Goal: Information Seeking & Learning: Find contact information

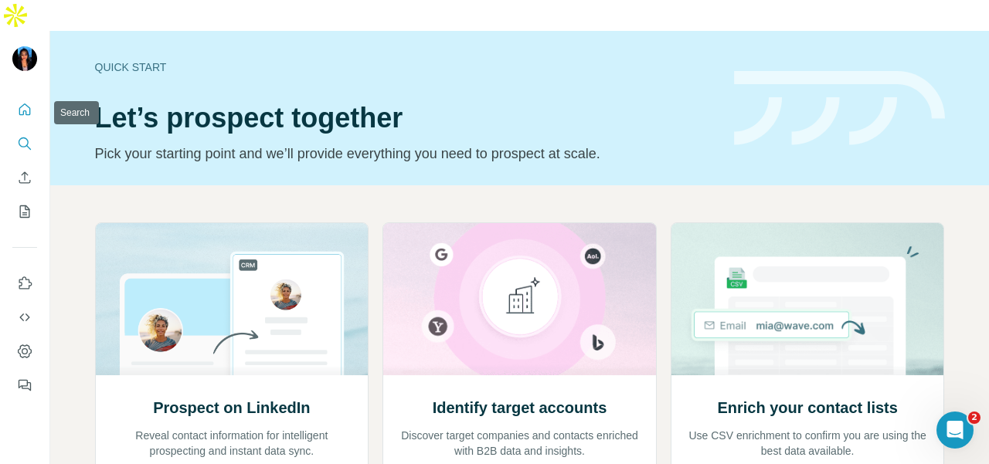
click at [17, 136] on icon "Search" at bounding box center [24, 143] width 15 height 15
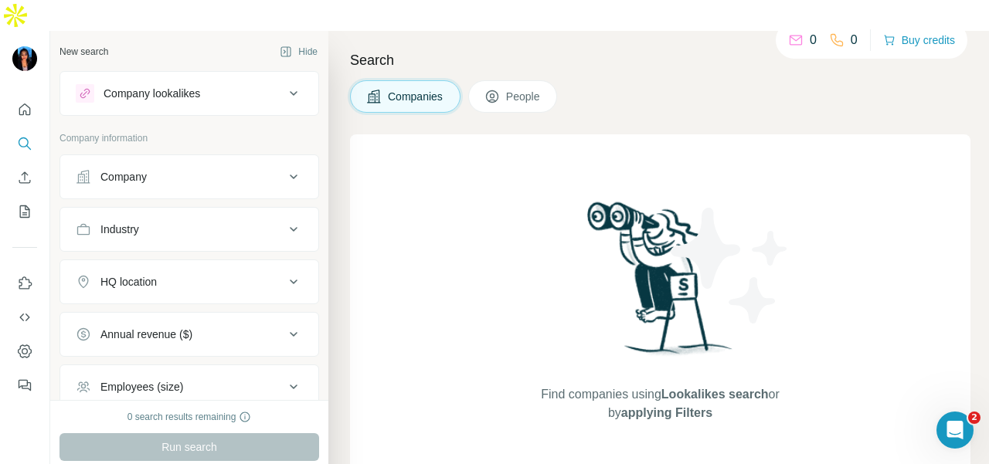
click at [147, 169] on div "Company" at bounding box center [123, 176] width 46 height 15
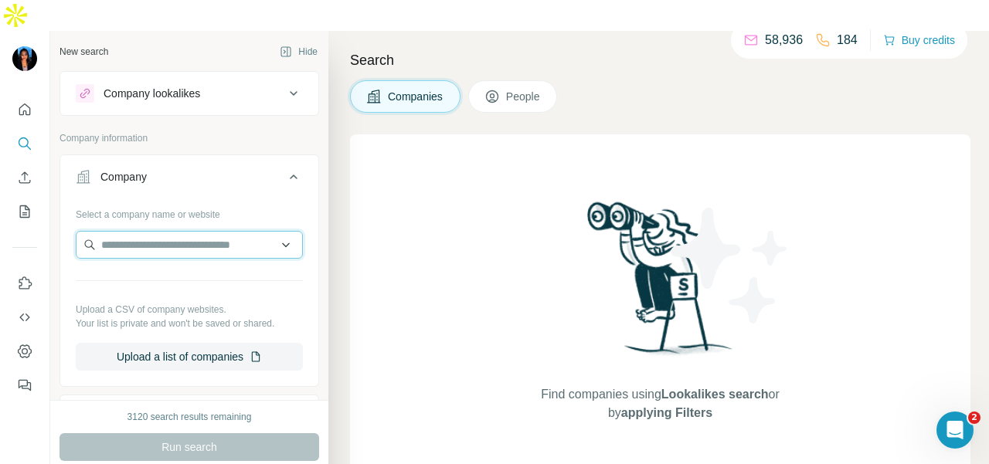
click at [157, 231] on input "text" at bounding box center [189, 245] width 227 height 28
paste input "**********"
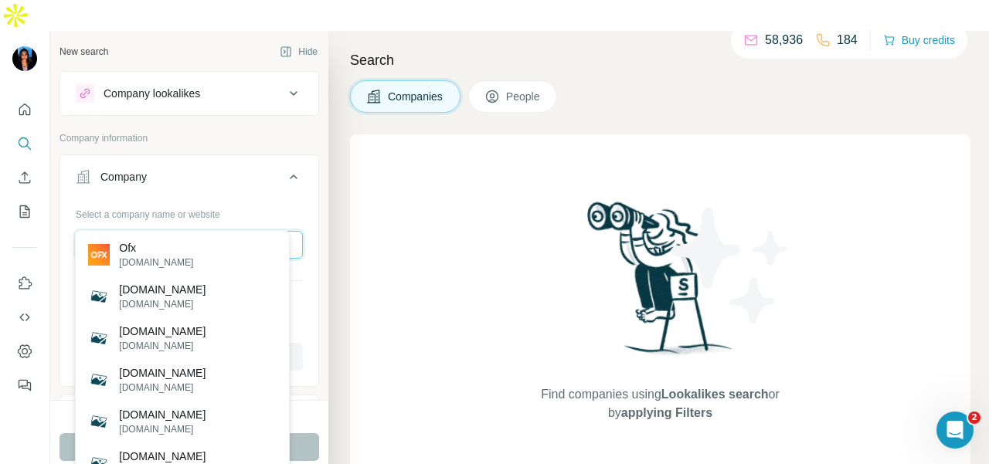
type input "**********"
click at [231, 254] on div "Ofx [DOMAIN_NAME]" at bounding box center [182, 255] width 207 height 42
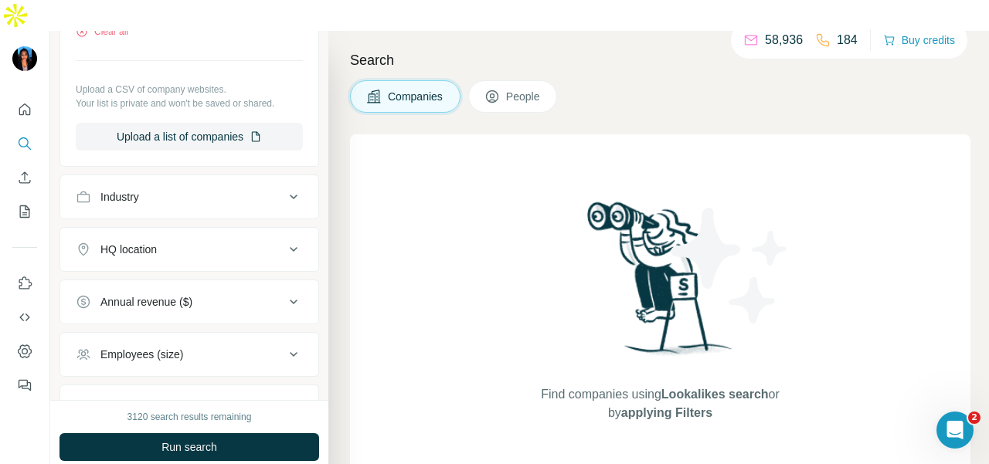
scroll to position [232, 0]
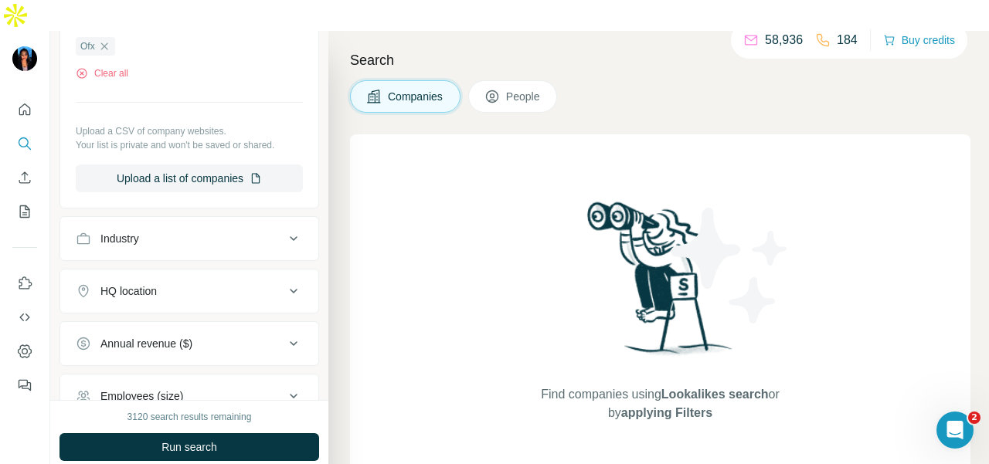
click at [553, 80] on button "People" at bounding box center [513, 96] width 90 height 32
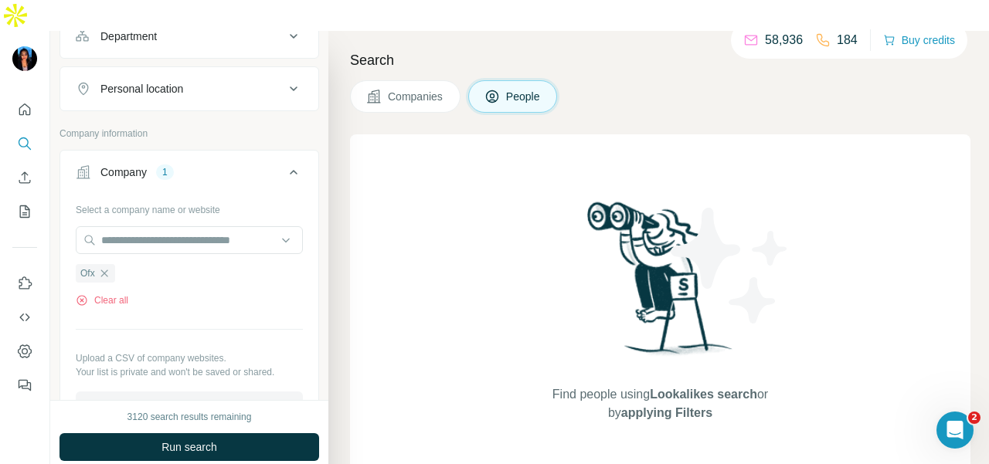
scroll to position [232, 0]
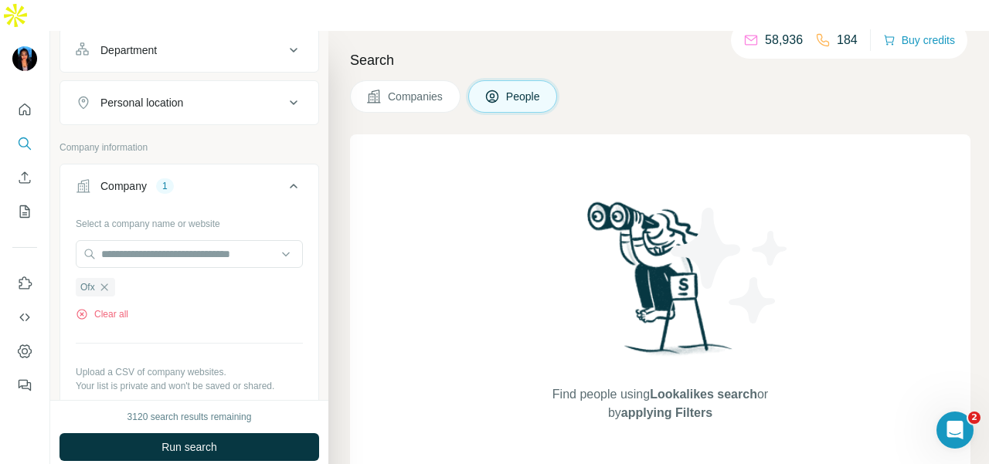
click at [178, 95] on div "Personal location" at bounding box center [141, 102] width 83 height 15
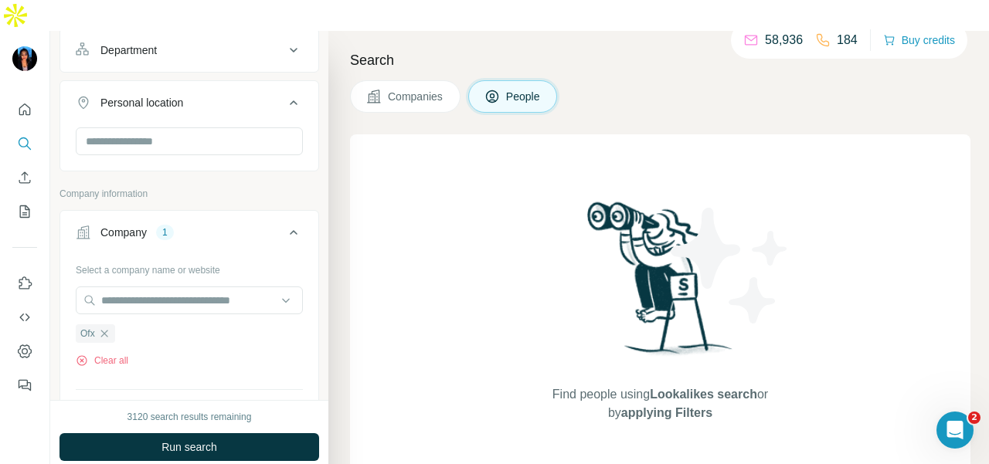
click at [157, 42] on div "Department" at bounding box center [128, 49] width 56 height 15
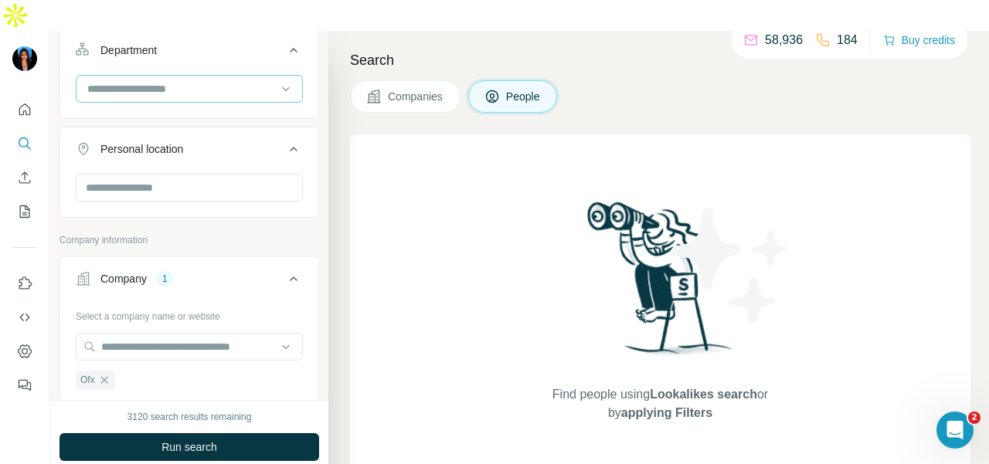
click at [165, 76] on div at bounding box center [181, 89] width 191 height 26
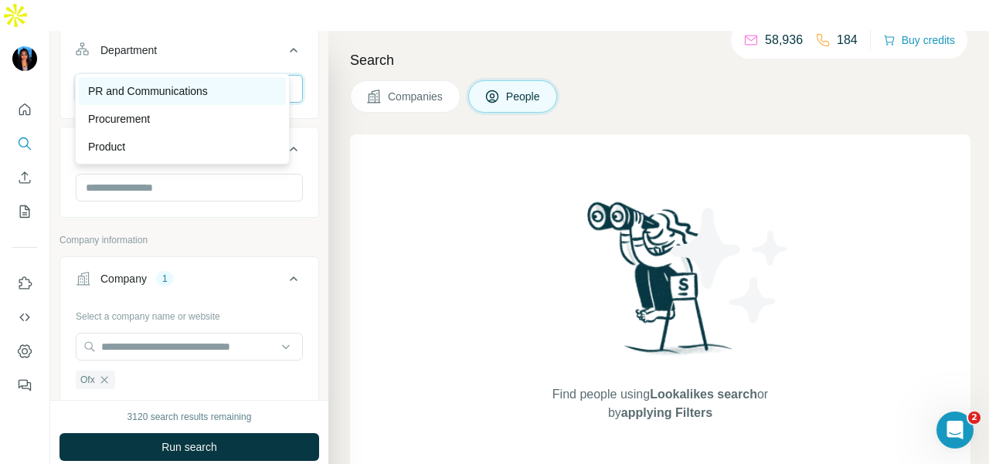
type input "**"
click at [161, 83] on p "PR and Communications" at bounding box center [148, 90] width 120 height 15
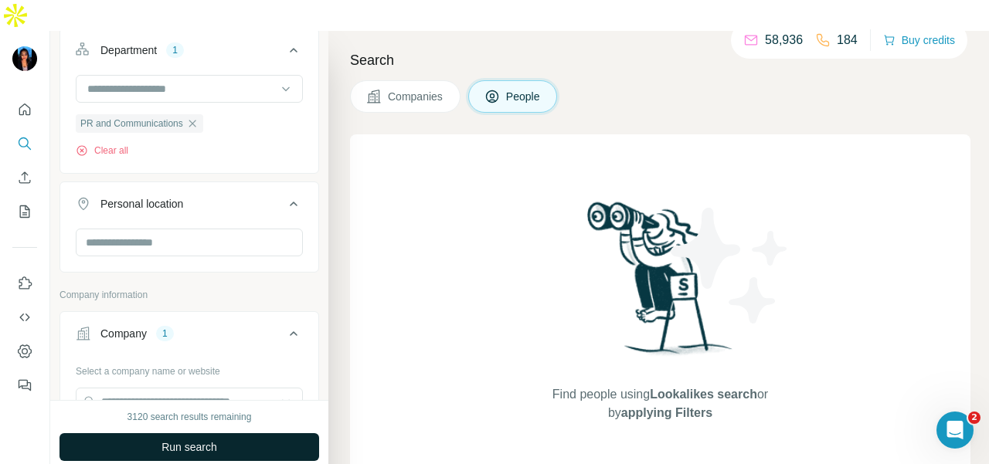
click at [208, 433] on button "Run search" at bounding box center [189, 447] width 260 height 28
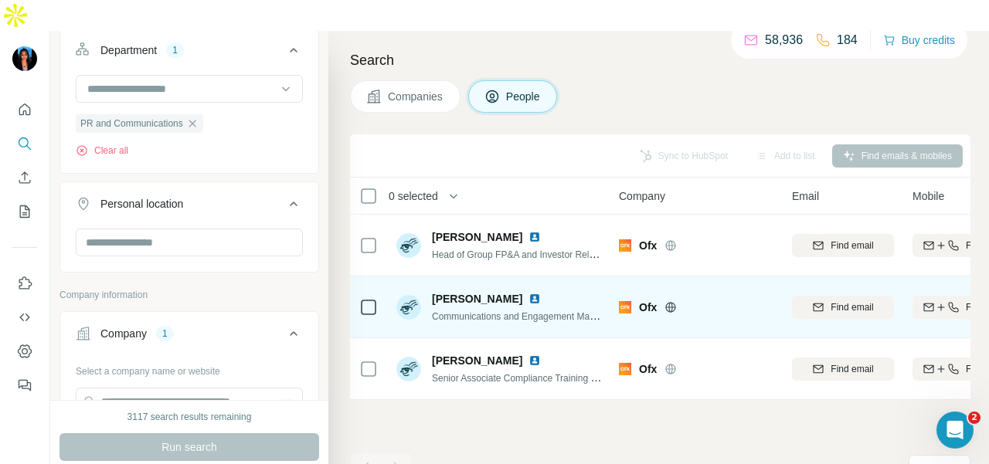
click at [528, 293] on img at bounding box center [534, 299] width 12 height 12
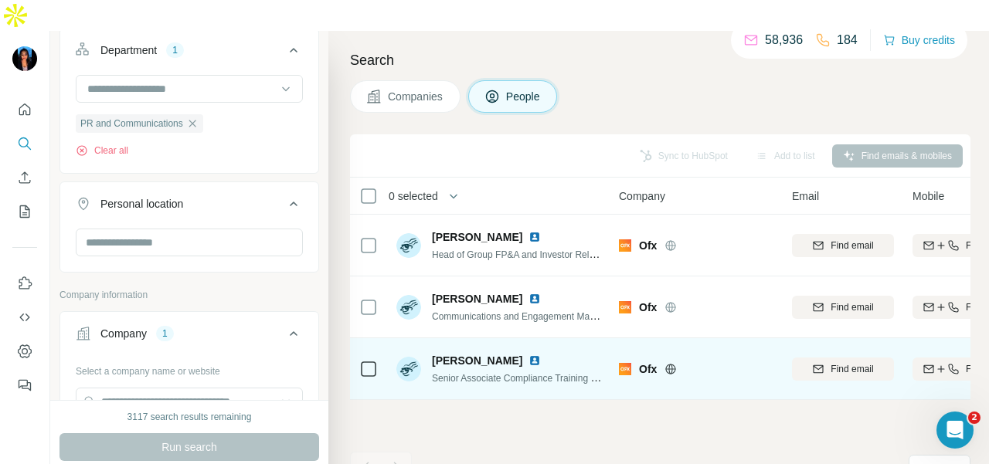
click at [528, 355] on img at bounding box center [534, 361] width 12 height 12
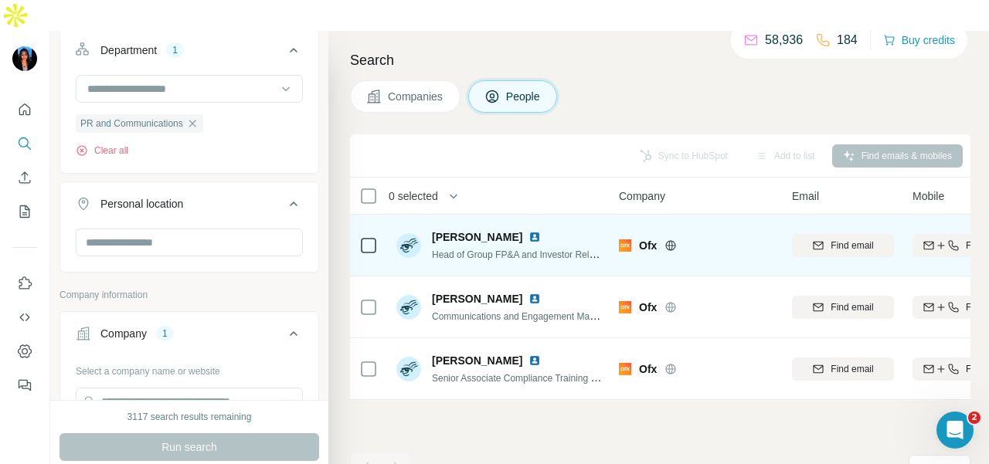
click at [528, 231] on img at bounding box center [534, 237] width 12 height 12
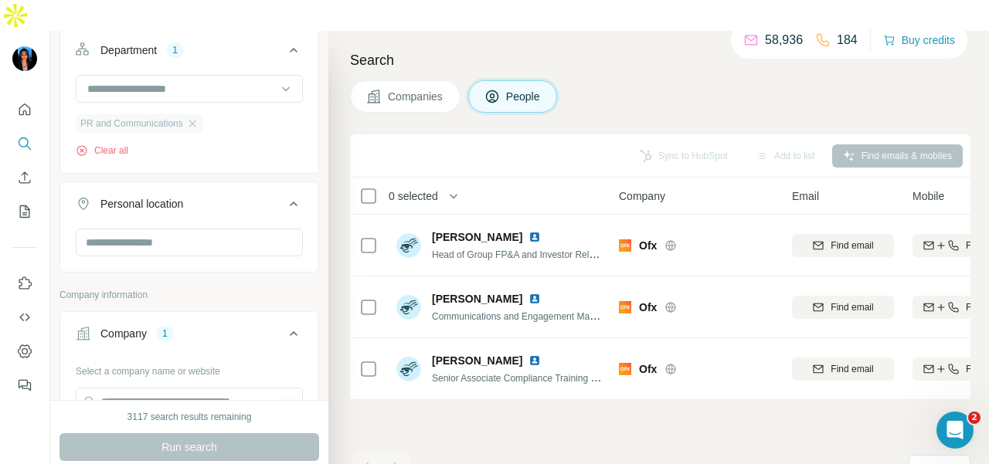
click at [196, 114] on div "PR and Communications" at bounding box center [139, 123] width 127 height 19
click at [194, 117] on icon "button" at bounding box center [192, 123] width 12 height 12
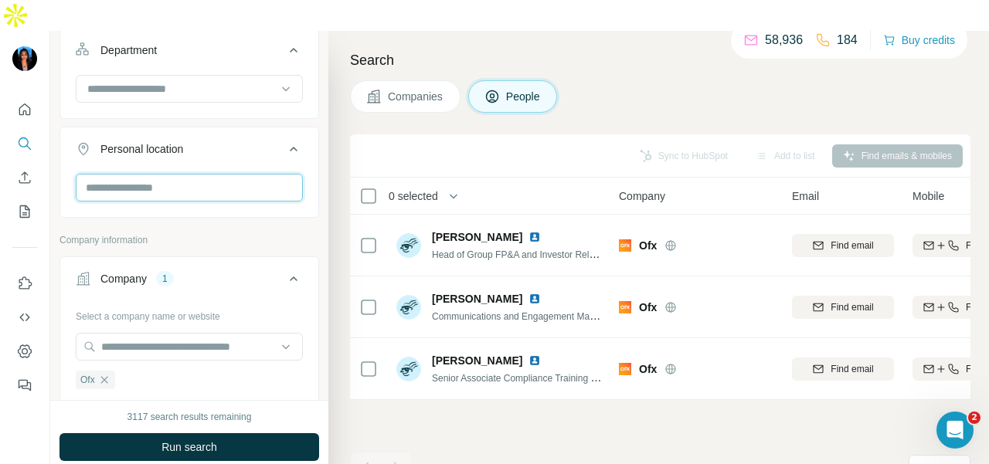
click at [219, 174] on input "text" at bounding box center [189, 188] width 227 height 28
type input "****"
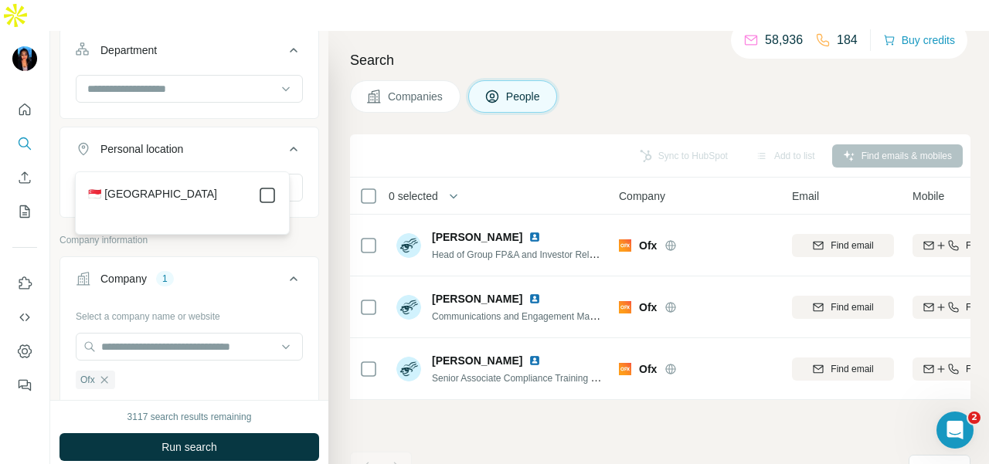
click at [259, 196] on icon at bounding box center [267, 195] width 19 height 19
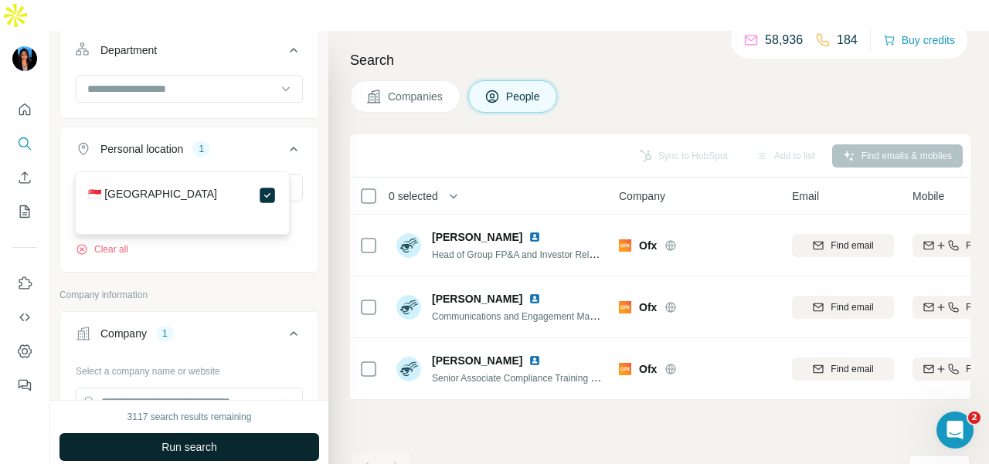
click at [275, 433] on button "Run search" at bounding box center [189, 447] width 260 height 28
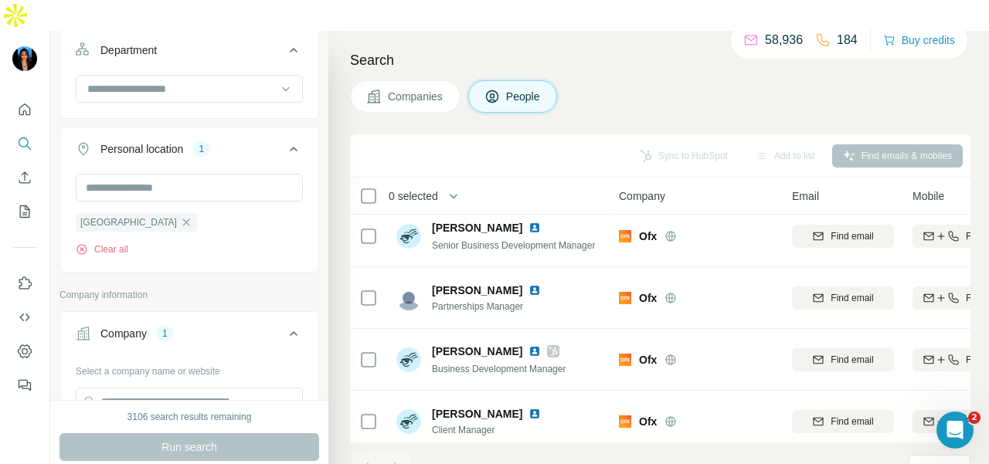
scroll to position [70, 0]
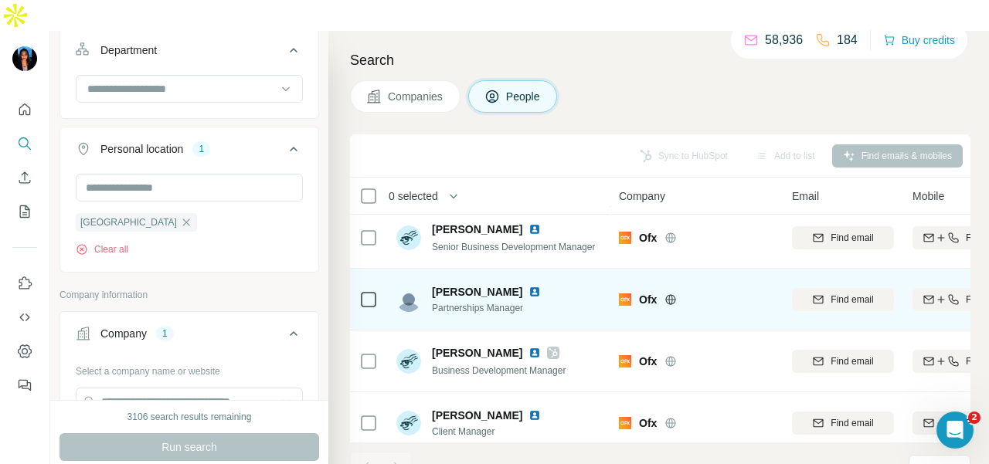
click at [528, 286] on img at bounding box center [534, 292] width 12 height 12
